Goal: Navigation & Orientation: Understand site structure

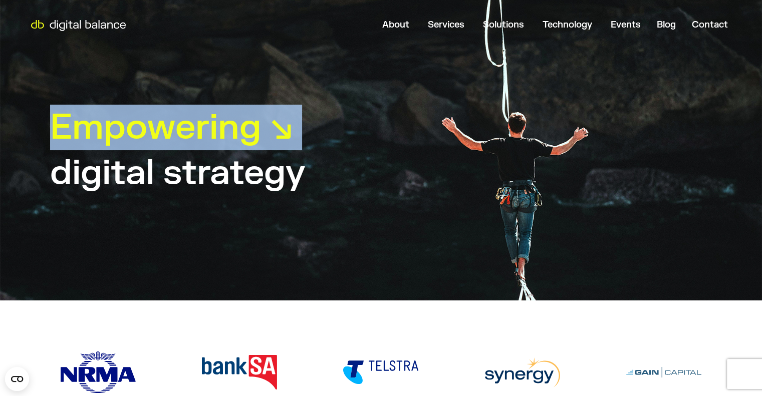
drag, startPoint x: 69, startPoint y: 128, endPoint x: 361, endPoint y: 219, distance: 306.1
click at [363, 218] on div "Empowering ↘︎ customer experiences your team digital marketing your business di…" at bounding box center [381, 150] width 762 height 300
drag, startPoint x: 350, startPoint y: 213, endPoint x: 332, endPoint y: 206, distance: 19.8
click at [350, 213] on div "Empowering ↘︎ customer experiences your team digital marketing your business di…" at bounding box center [381, 150] width 762 height 300
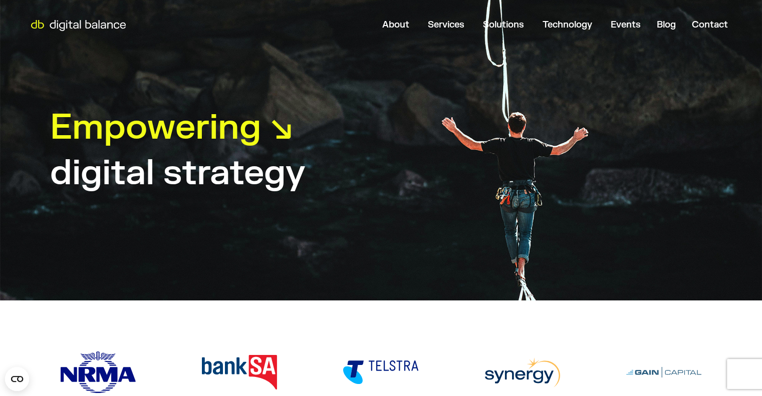
drag, startPoint x: 225, startPoint y: 156, endPoint x: 285, endPoint y: 152, distance: 60.2
click at [226, 155] on h1 "digital strategy" at bounding box center [177, 173] width 255 height 46
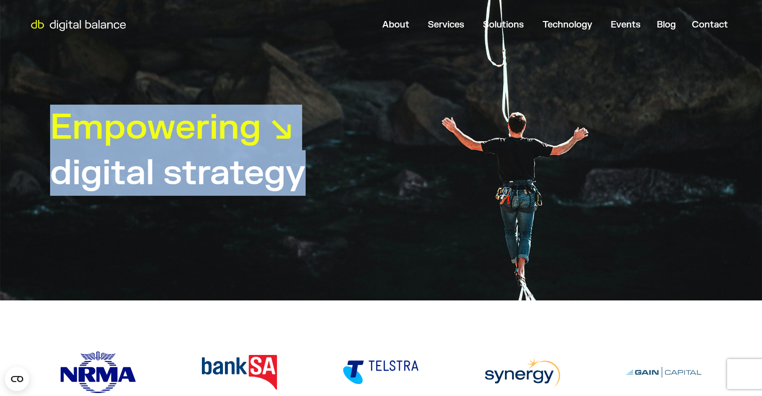
drag, startPoint x: 56, startPoint y: 131, endPoint x: 351, endPoint y: 178, distance: 298.7
click at [351, 178] on div "Empowering ↘︎ customer experiences your team digital marketing your business di…" at bounding box center [381, 150] width 762 height 300
click at [351, 178] on div "digital strategy" at bounding box center [380, 173] width 661 height 46
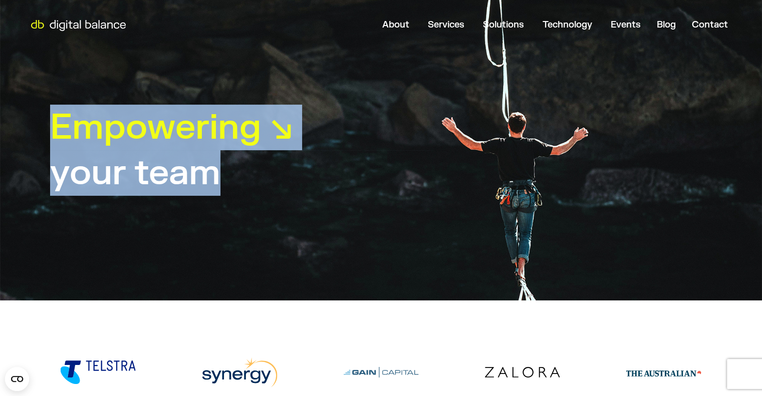
drag, startPoint x: 61, startPoint y: 132, endPoint x: 292, endPoint y: 171, distance: 235.1
click at [419, 167] on div "Empowering ↘︎ customer experiences your team digital marketing your business di…" at bounding box center [381, 150] width 762 height 300
drag, startPoint x: 274, startPoint y: 171, endPoint x: 268, endPoint y: 174, distance: 6.5
click at [274, 172] on div "your team" at bounding box center [380, 173] width 661 height 46
click at [149, 156] on h1 "your team" at bounding box center [135, 173] width 170 height 46
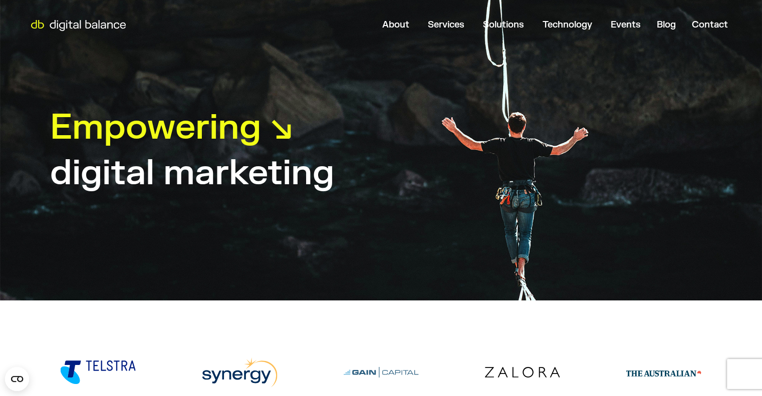
drag, startPoint x: 203, startPoint y: 170, endPoint x: 425, endPoint y: 156, distance: 221.8
click at [425, 150] on div "your team" at bounding box center [380, 128] width 661 height 46
